Goal: Transaction & Acquisition: Purchase product/service

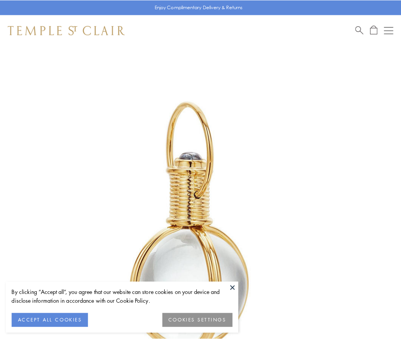
scroll to position [199, 0]
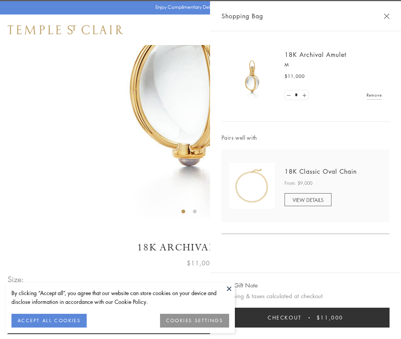
click at [306, 318] on button "Checkout $11,000" at bounding box center [306, 318] width 168 height 20
